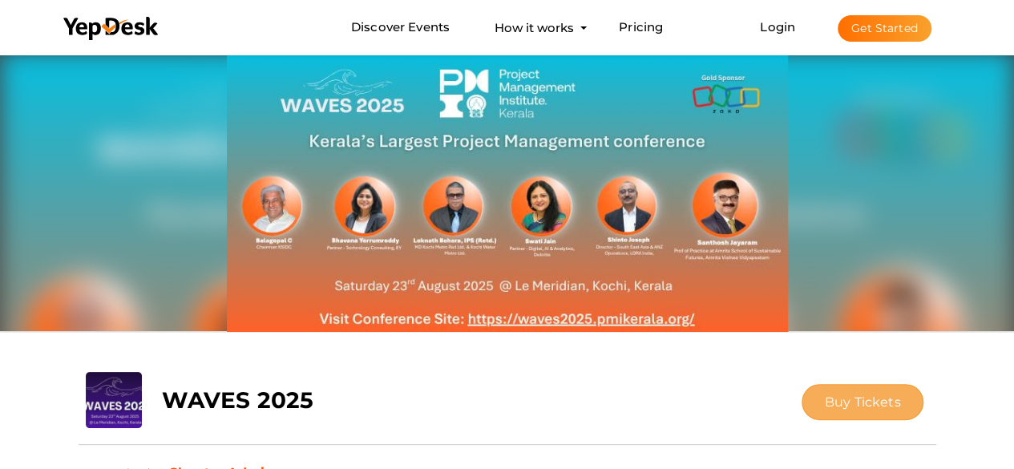
click at [832, 403] on span "Buy Tickets" at bounding box center [862, 401] width 76 height 15
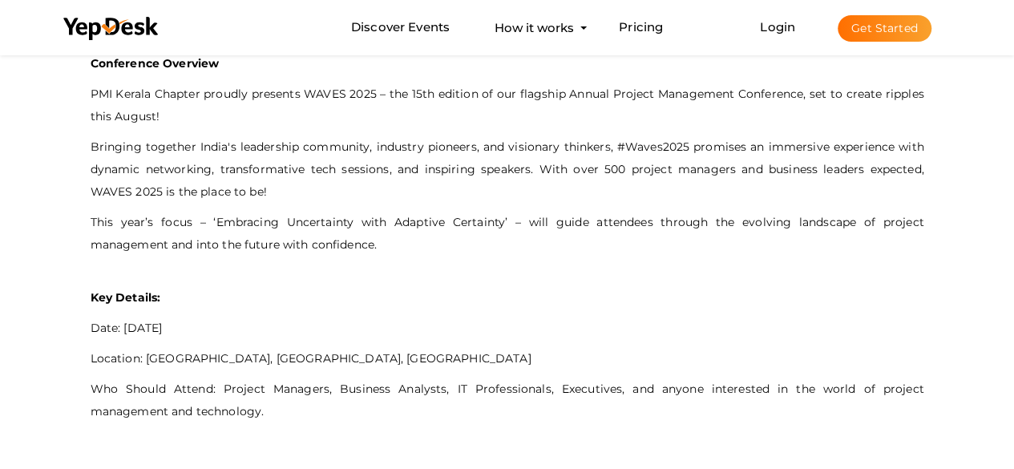
scroll to position [641, 0]
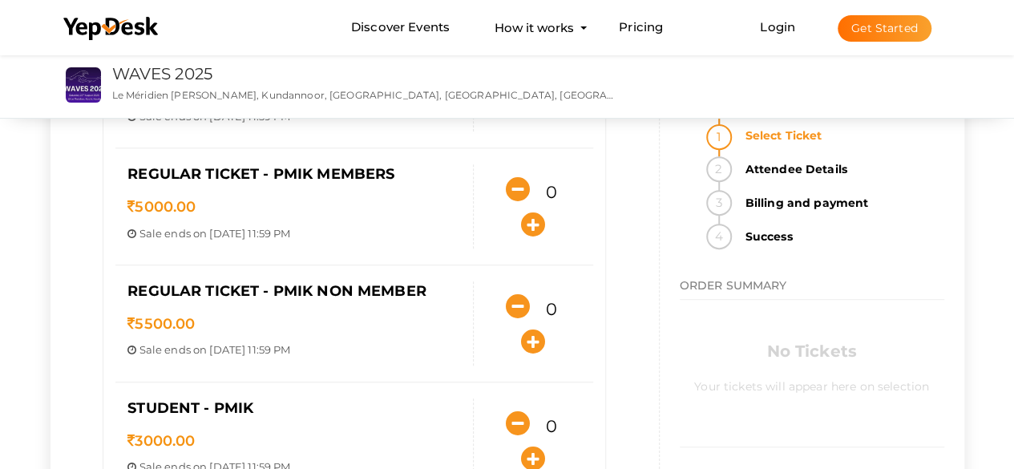
scroll to position [240, 0]
